Goal: Register for event/course: Register for event/course

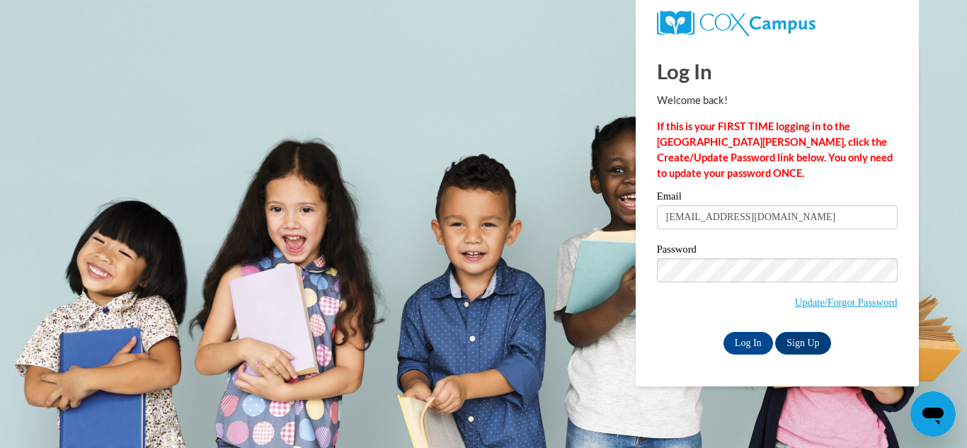
type input "aakuss0528@gmail.com"
click at [750, 344] on input "Log In" at bounding box center [749, 343] width 50 height 23
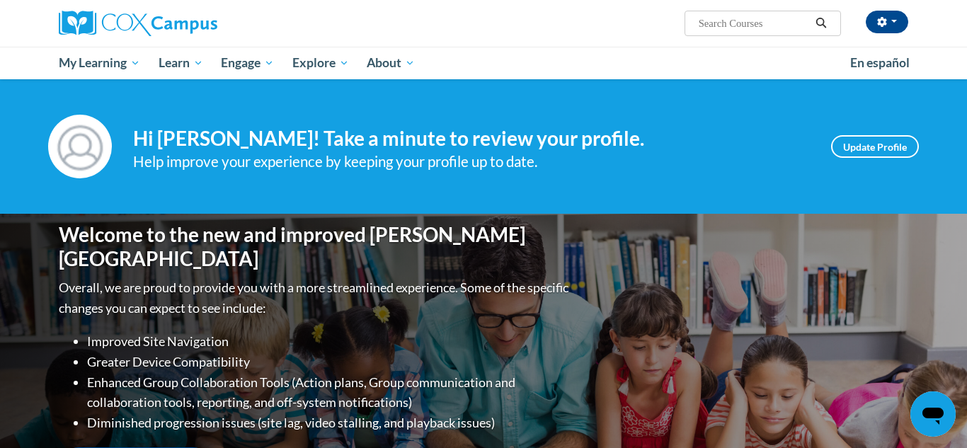
click at [722, 25] on input "Search..." at bounding box center [753, 23] width 113 height 17
type input "emergent literacy"
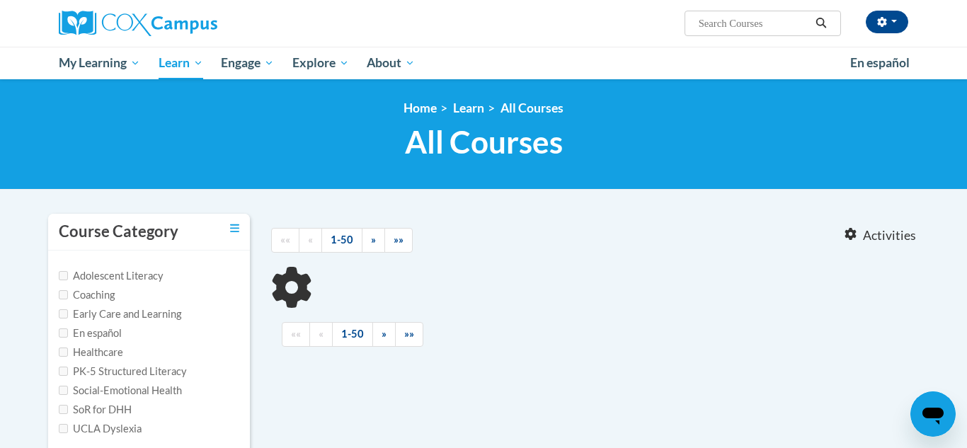
type input "emergent literacy"
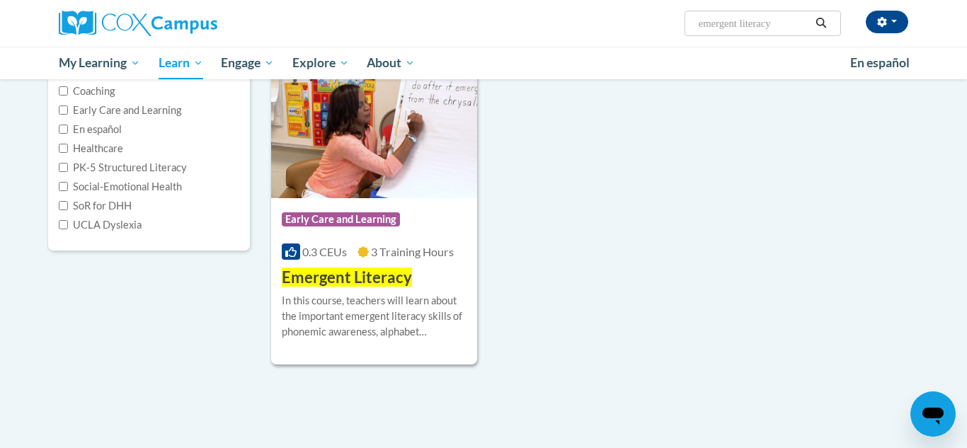
scroll to position [198, 0]
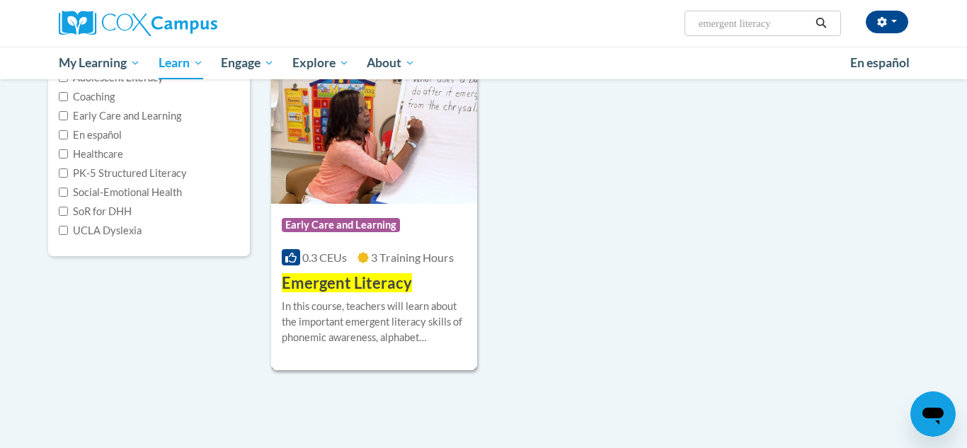
click at [423, 178] on img at bounding box center [374, 131] width 206 height 144
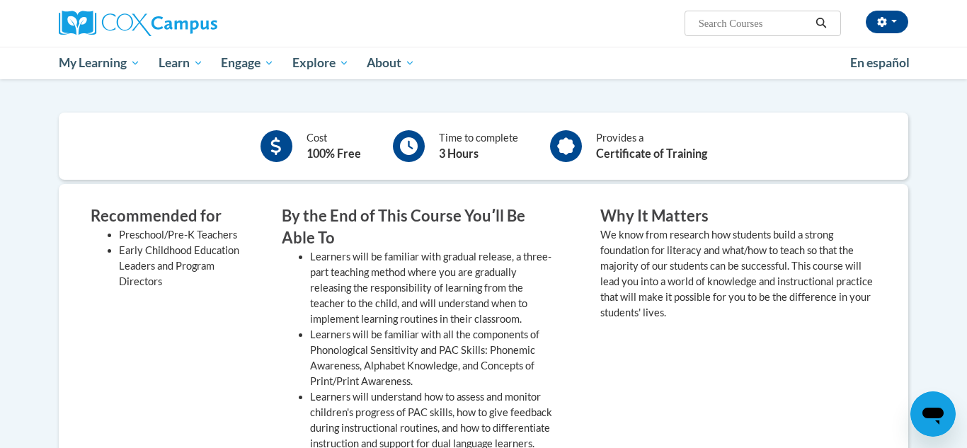
scroll to position [295, 0]
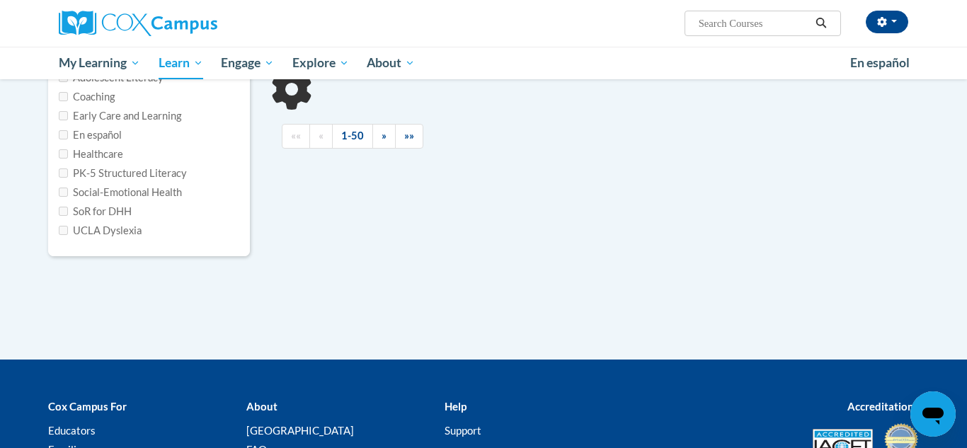
type input "emergent literacy"
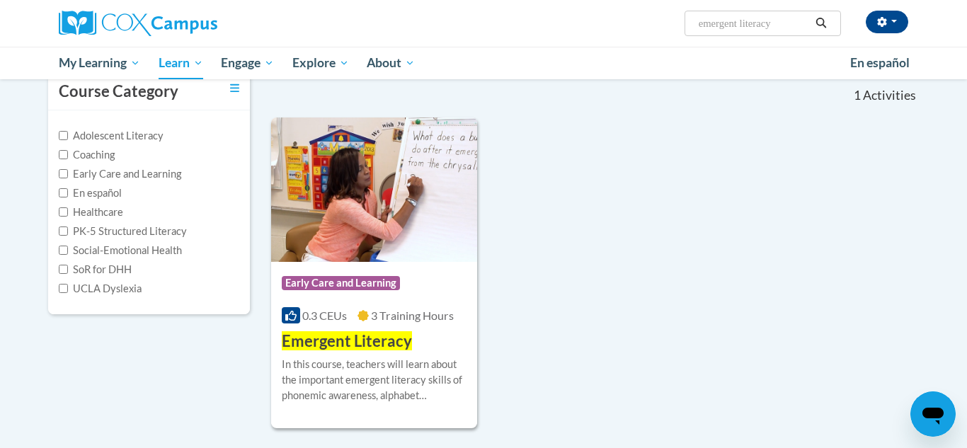
scroll to position [142, 0]
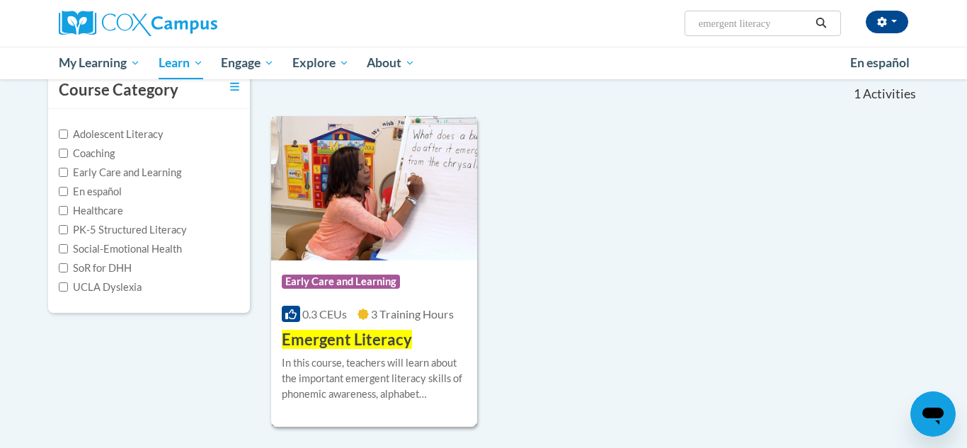
click at [387, 256] on img at bounding box center [374, 188] width 206 height 144
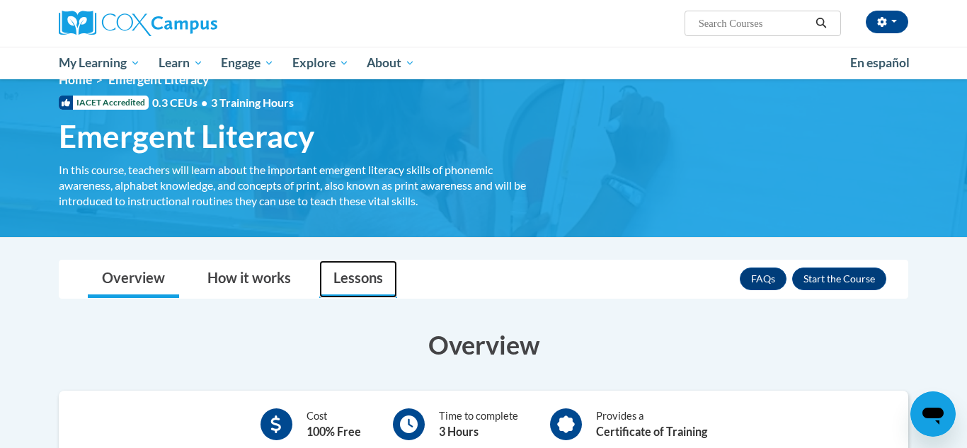
click at [355, 273] on link "Lessons" at bounding box center [358, 280] width 78 height 38
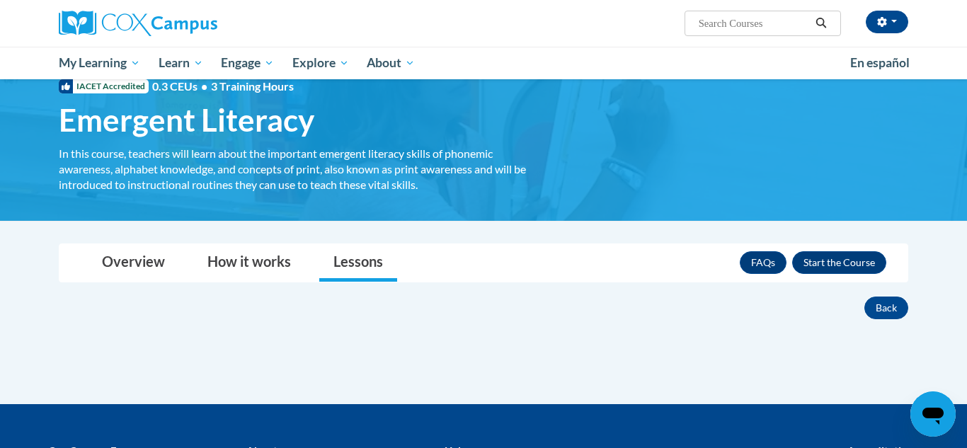
scroll to position [7, 0]
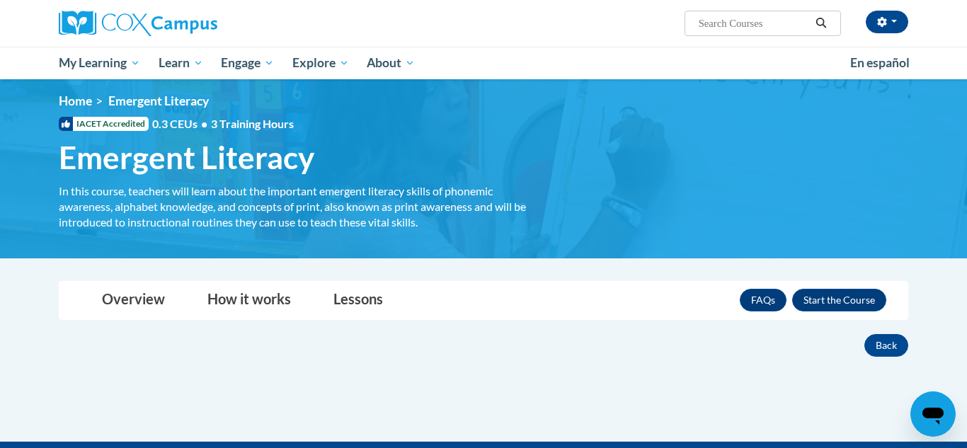
click at [919, 324] on div "× Close Course Enrollment Please select... × Close × 3" at bounding box center [484, 360] width 892 height 161
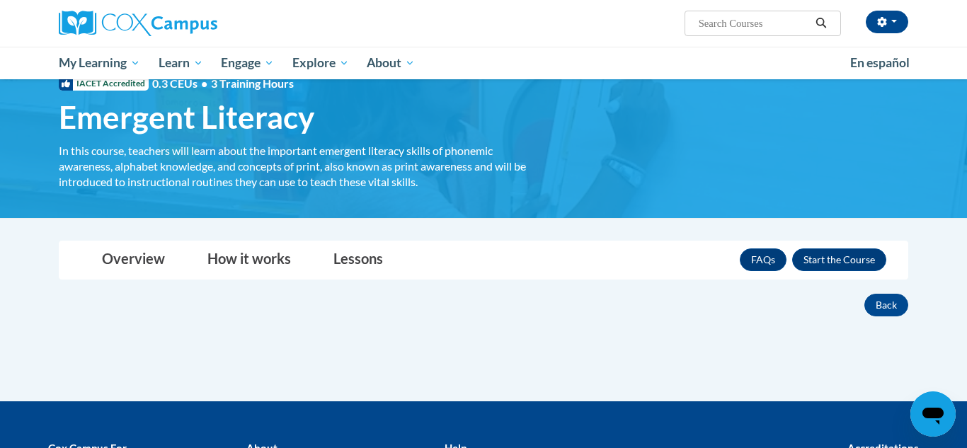
scroll to position [35, 0]
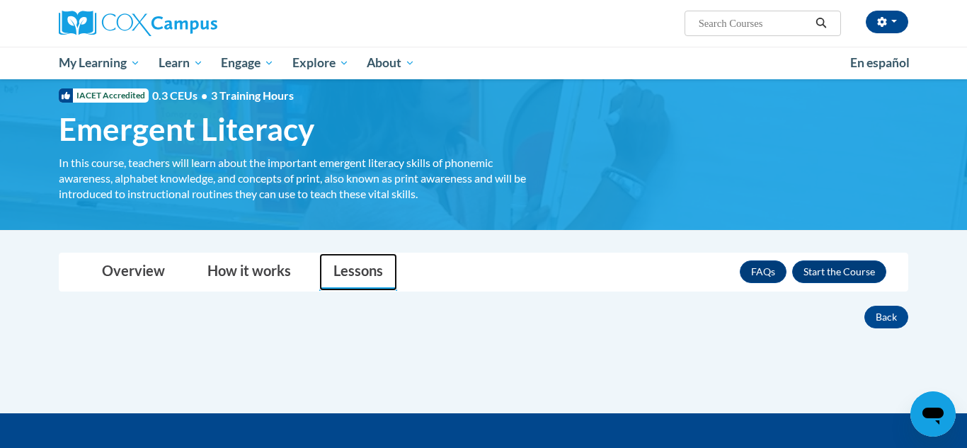
click at [374, 284] on link "Lessons" at bounding box center [358, 272] width 78 height 38
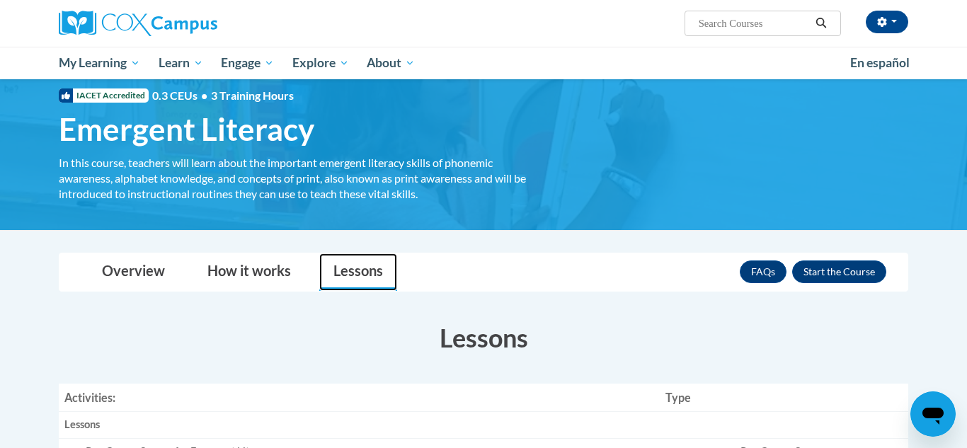
click at [374, 284] on link "Lessons" at bounding box center [358, 272] width 78 height 38
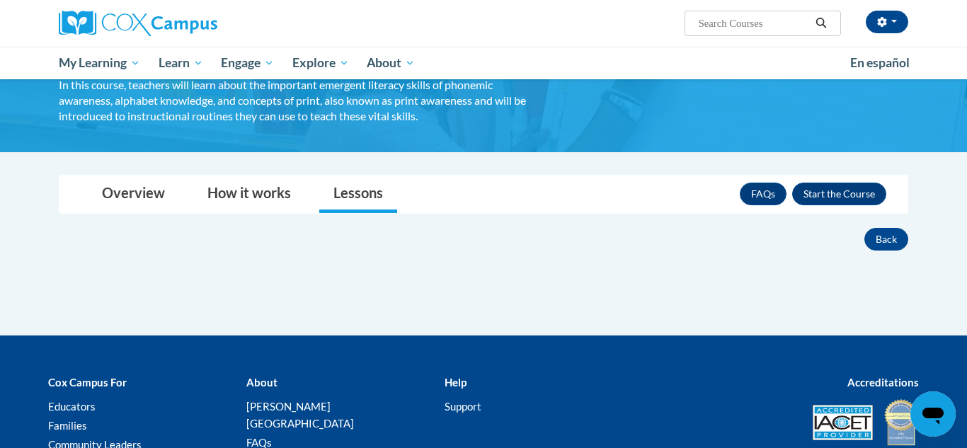
scroll to position [92, 0]
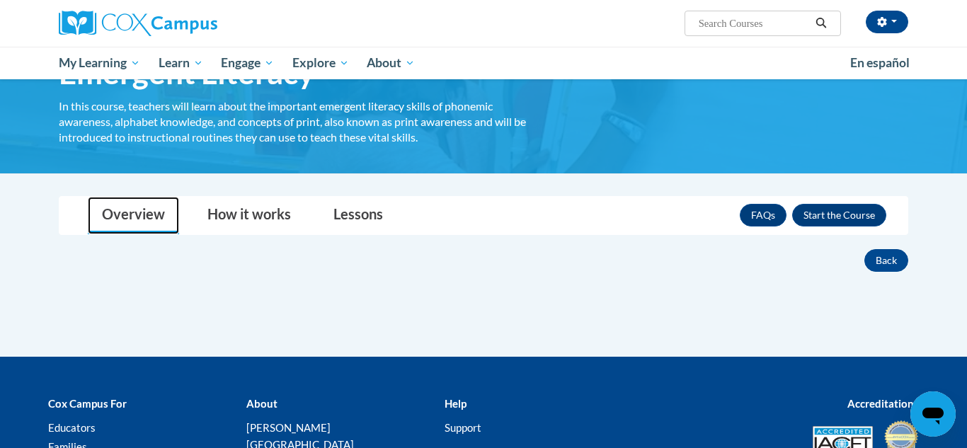
click at [161, 205] on link "Overview" at bounding box center [133, 216] width 91 height 38
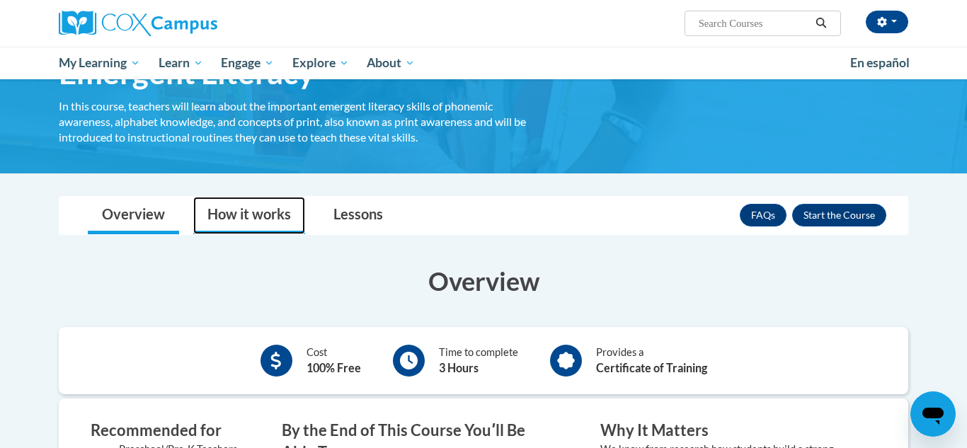
click at [232, 220] on link "How it works" at bounding box center [249, 216] width 112 height 38
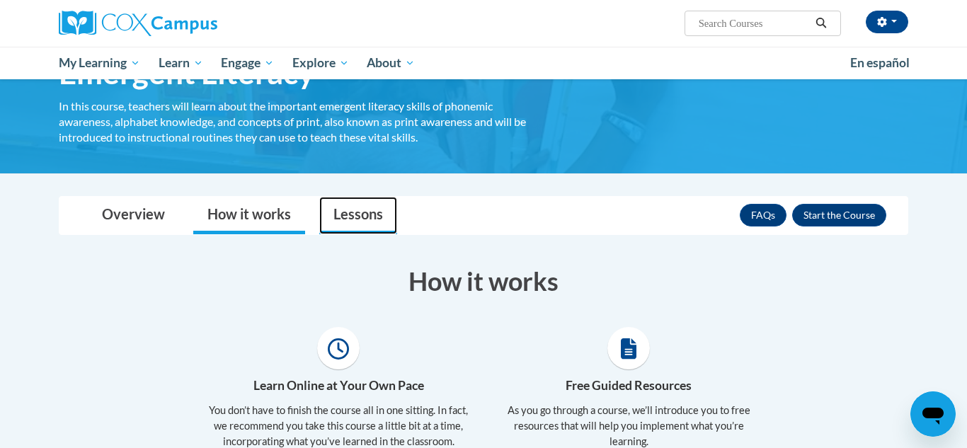
click at [378, 220] on link "Lessons" at bounding box center [358, 216] width 78 height 38
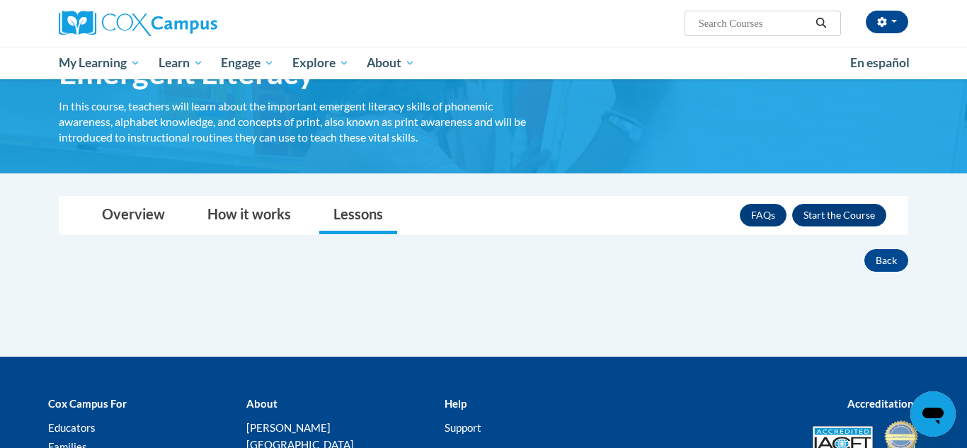
scroll to position [120, 0]
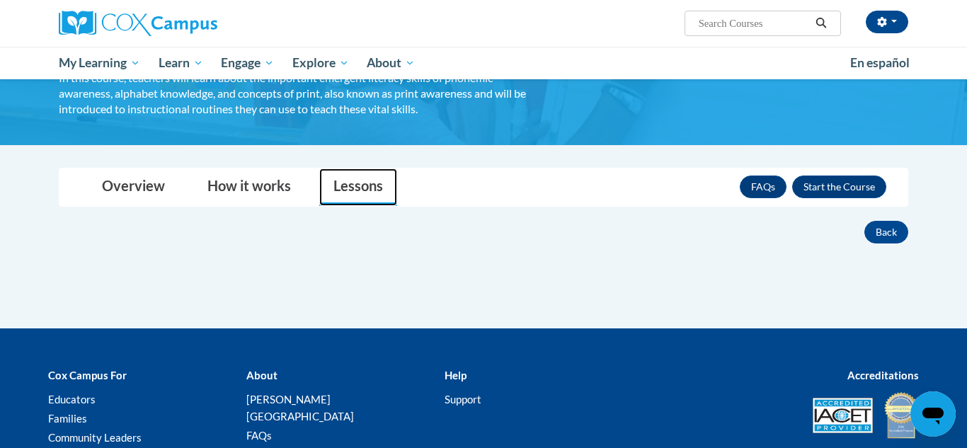
click at [350, 192] on link "Lessons" at bounding box center [358, 188] width 78 height 38
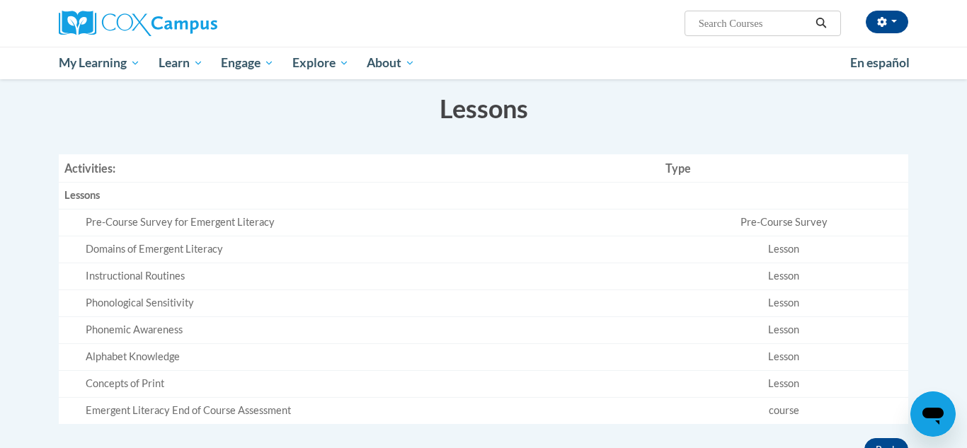
scroll to position [263, 0]
click at [167, 227] on div "Pre-Course Survey for Emergent Literacy" at bounding box center [370, 224] width 569 height 15
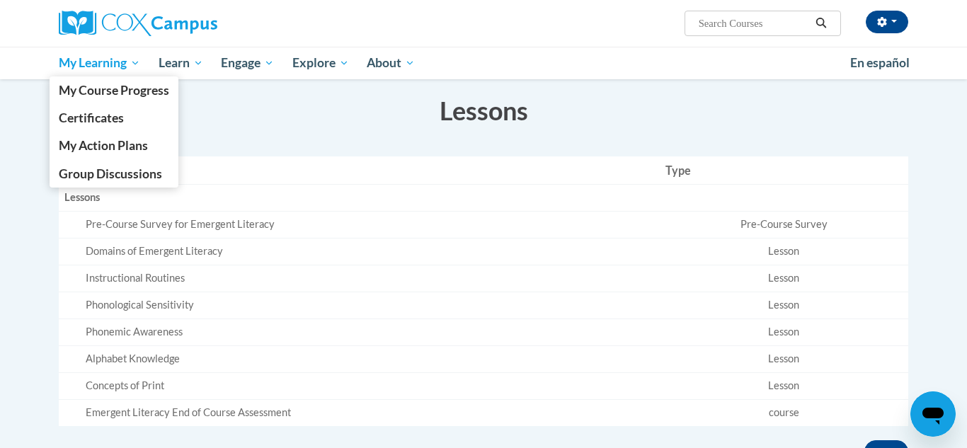
click at [82, 69] on span "My Learning" at bounding box center [99, 63] width 81 height 17
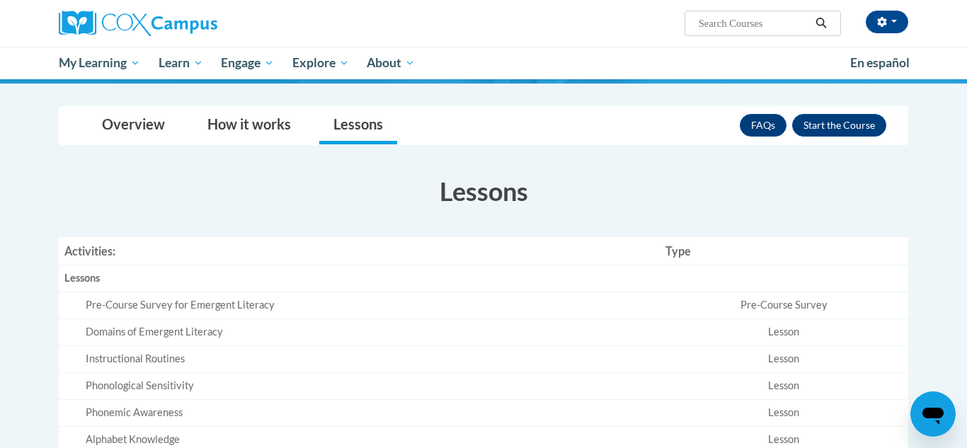
scroll to position [173, 0]
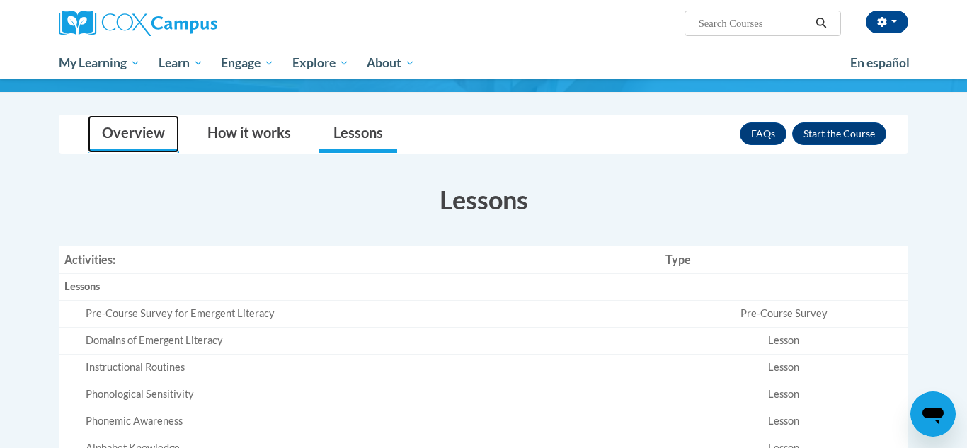
click at [142, 127] on link "Overview" at bounding box center [133, 134] width 91 height 38
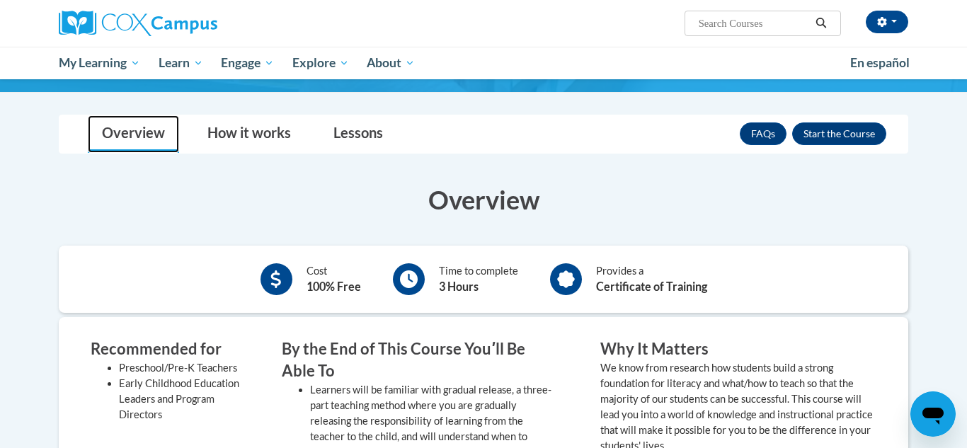
click at [115, 130] on link "Overview" at bounding box center [133, 134] width 91 height 38
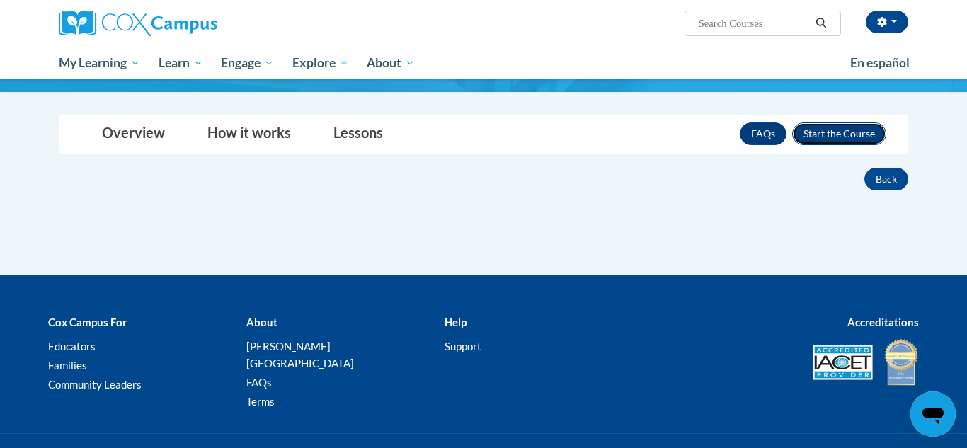
click at [821, 137] on button "Enroll" at bounding box center [839, 133] width 94 height 23
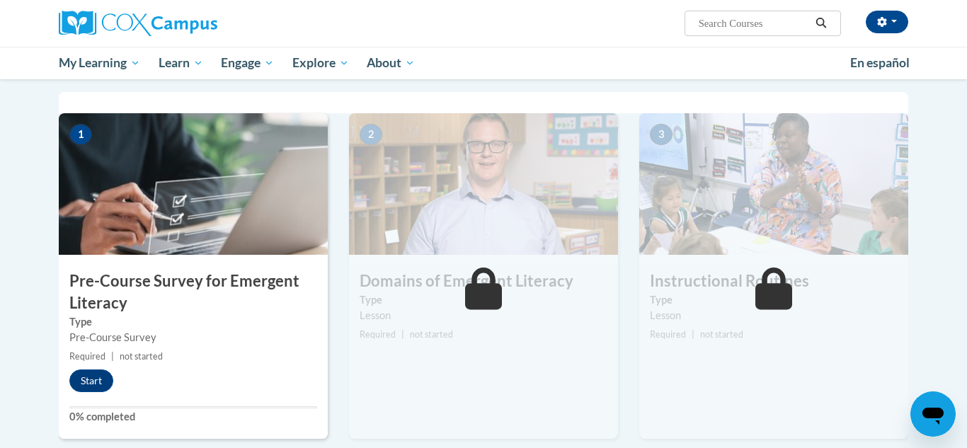
scroll to position [275, 0]
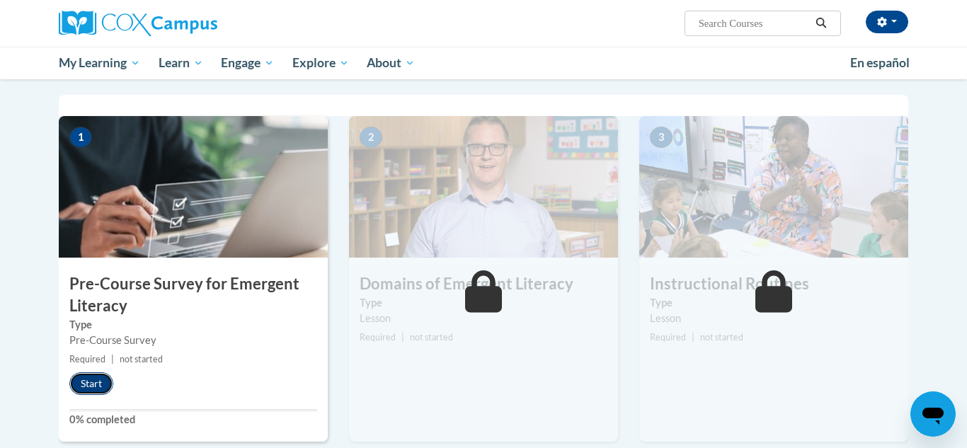
click at [95, 383] on button "Start" at bounding box center [91, 383] width 44 height 23
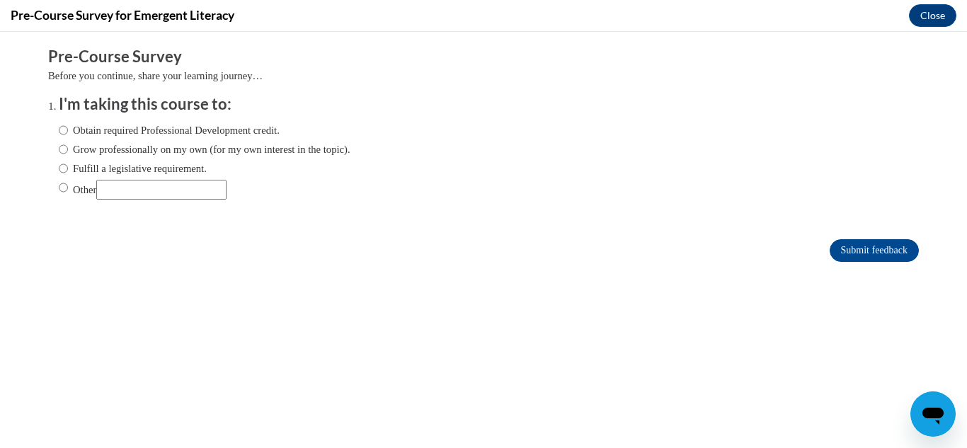
scroll to position [0, 0]
click at [128, 127] on label "Obtain required Professional Development credit." at bounding box center [169, 130] width 221 height 16
click at [68, 127] on input "Obtain required Professional Development credit." at bounding box center [63, 130] width 9 height 16
radio input "true"
click at [901, 251] on input "Submit feedback" at bounding box center [874, 250] width 89 height 23
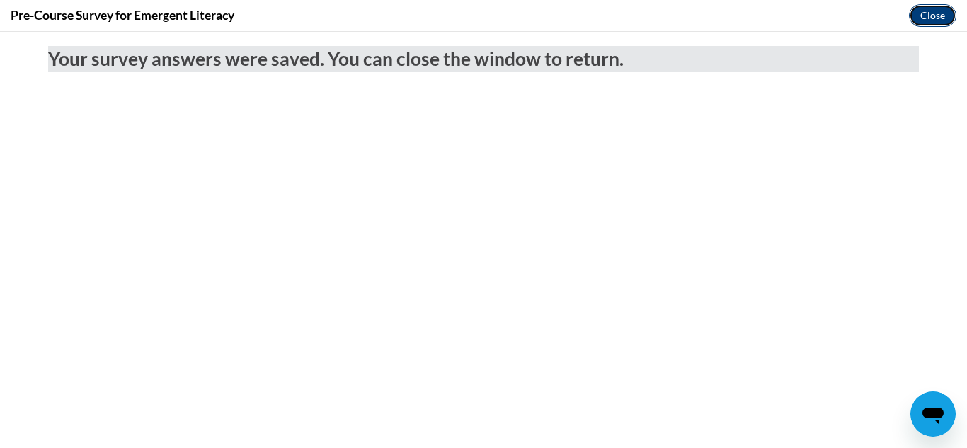
click at [940, 18] on button "Close" at bounding box center [932, 15] width 47 height 23
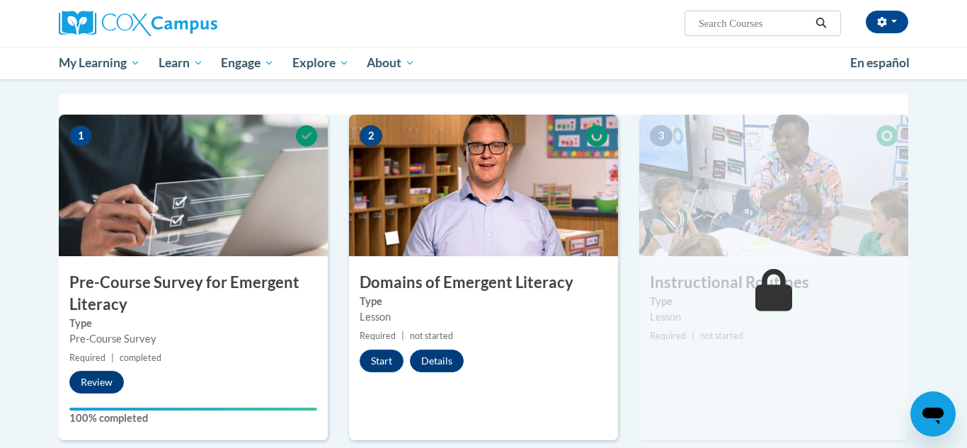
scroll to position [275, 0]
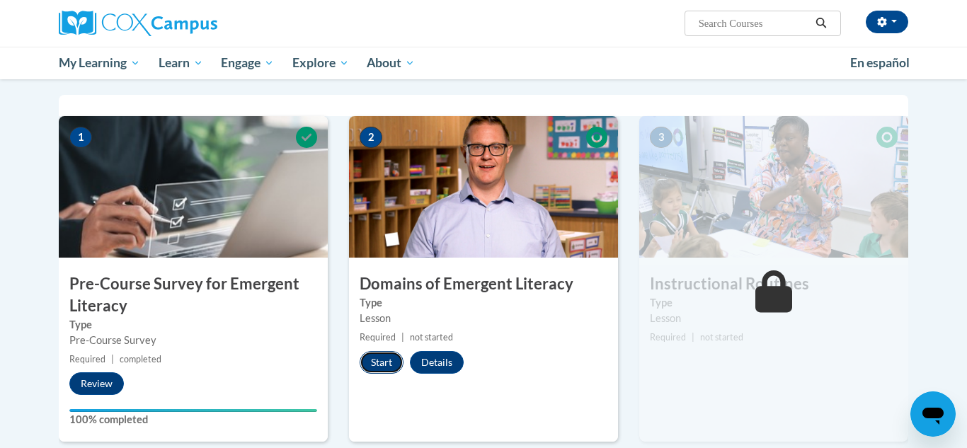
click at [382, 369] on button "Start" at bounding box center [382, 362] width 44 height 23
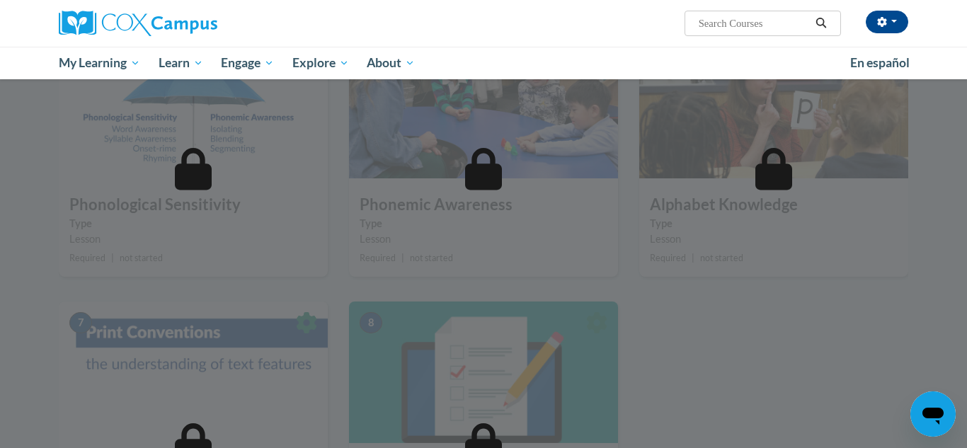
scroll to position [709, 0]
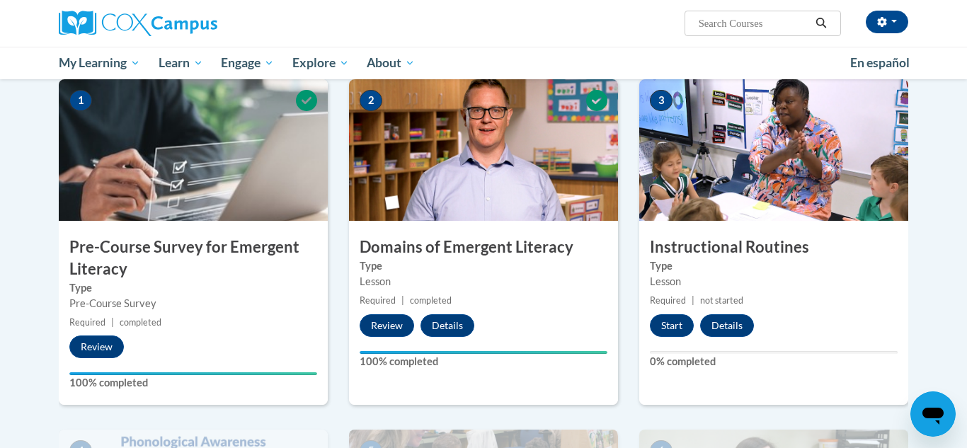
scroll to position [314, 0]
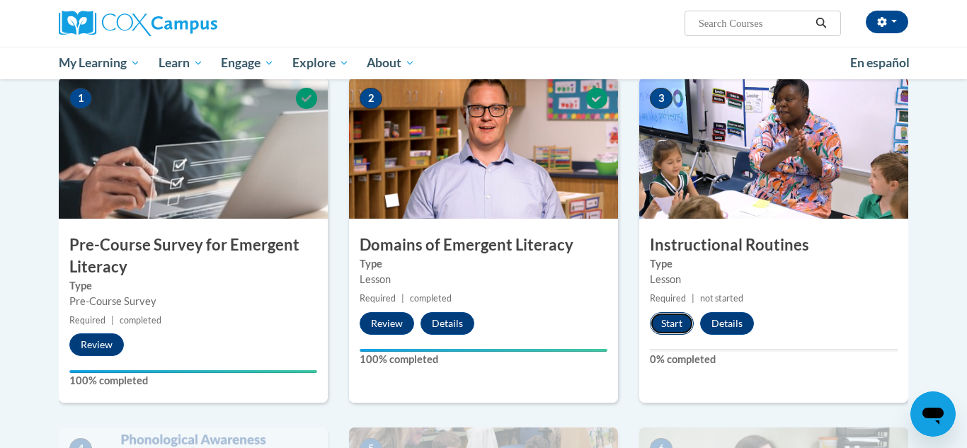
click at [675, 323] on button "Start" at bounding box center [672, 323] width 44 height 23
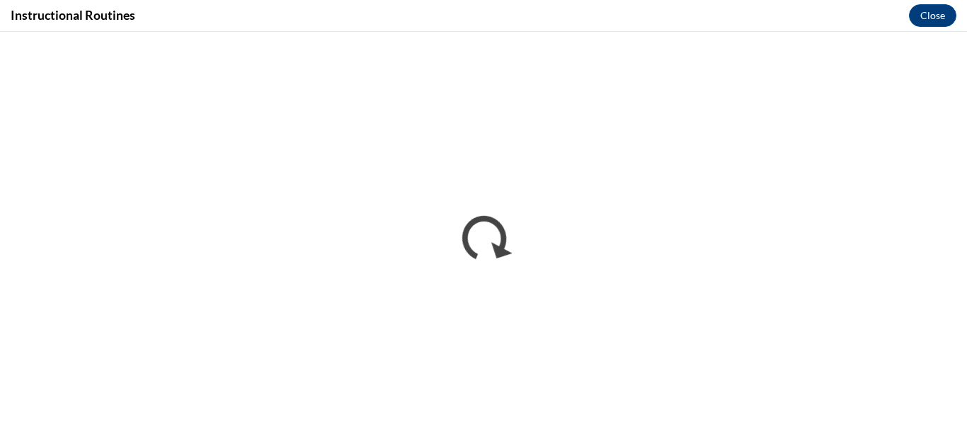
scroll to position [0, 0]
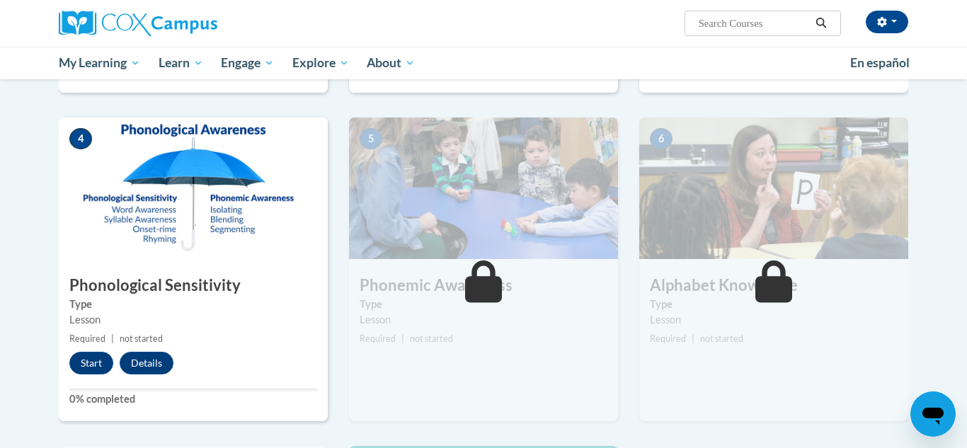
scroll to position [629, 0]
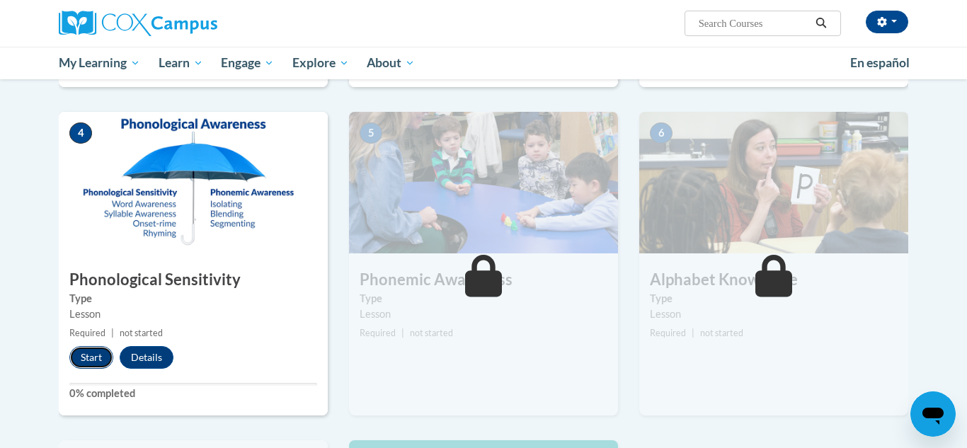
click at [98, 359] on button "Start" at bounding box center [91, 357] width 44 height 23
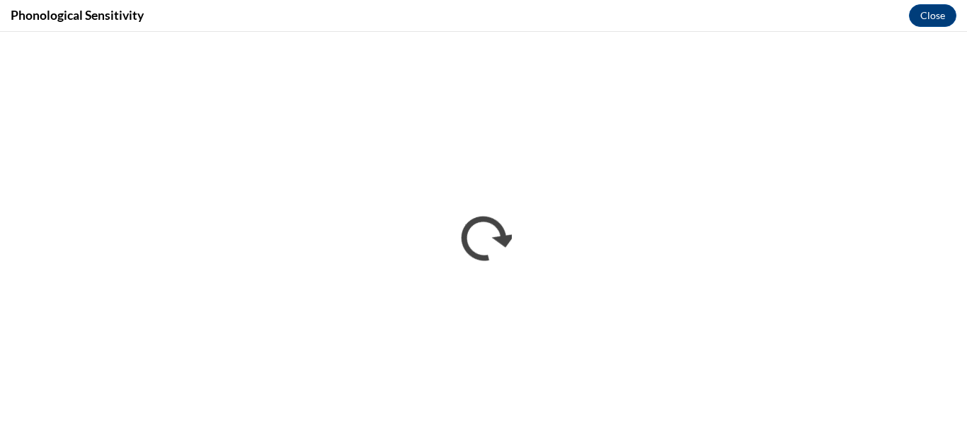
scroll to position [0, 0]
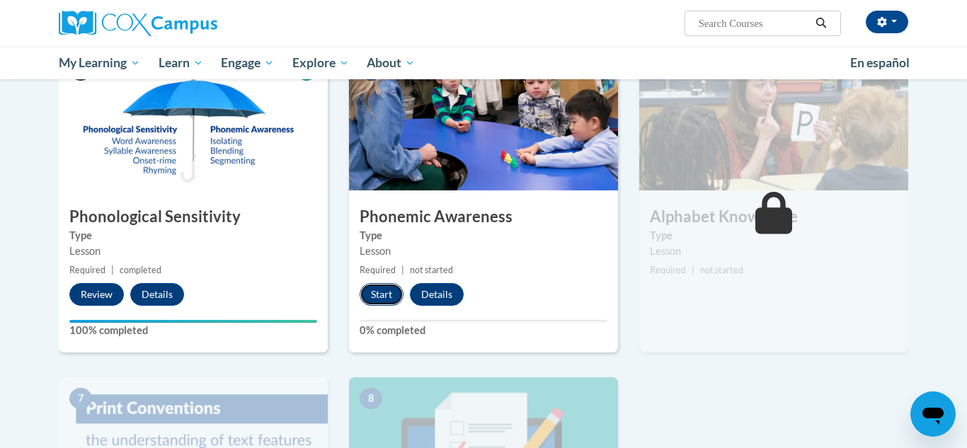
click at [372, 290] on button "Start" at bounding box center [382, 294] width 44 height 23
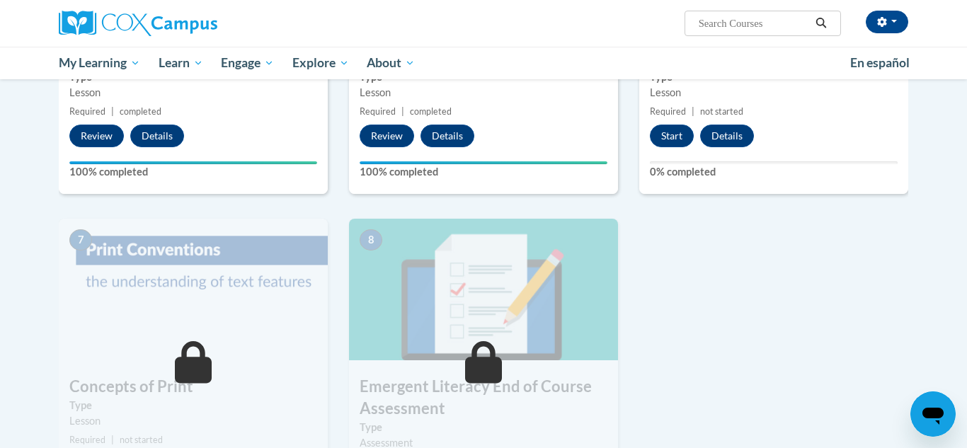
scroll to position [870, 0]
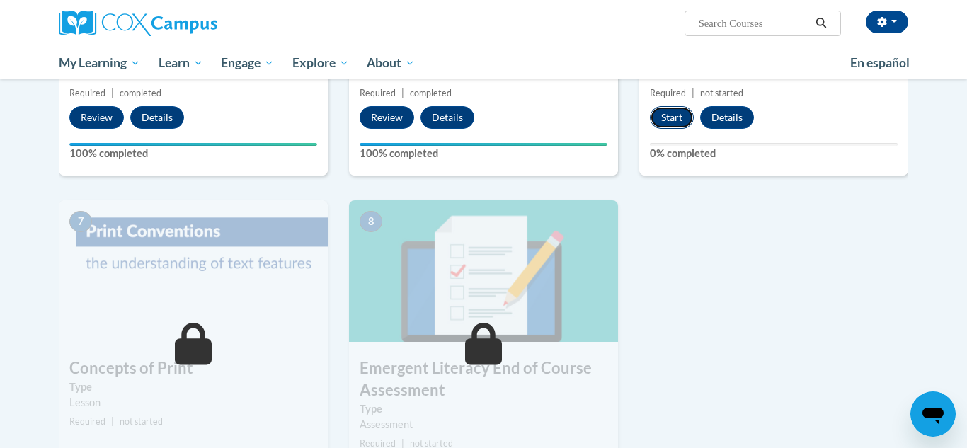
click at [680, 119] on button "Start" at bounding box center [672, 117] width 44 height 23
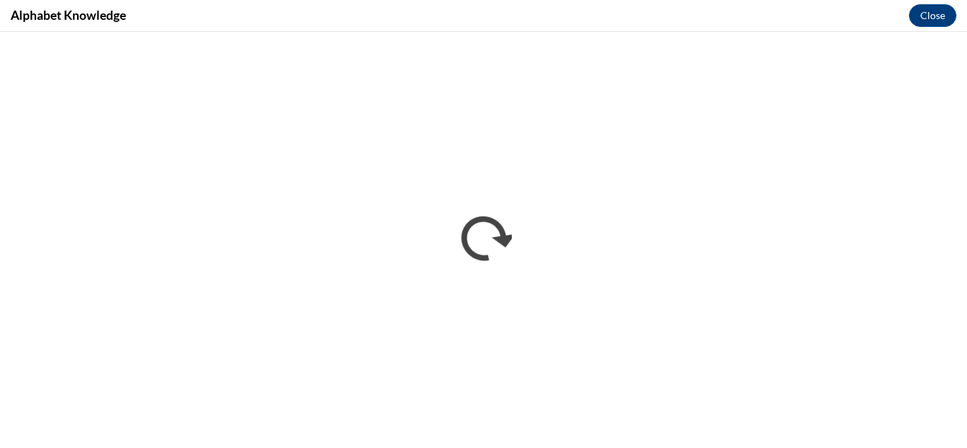
scroll to position [0, 0]
